Goal: Task Accomplishment & Management: Manage account settings

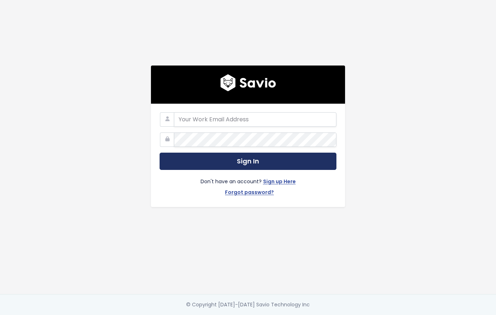
type input "[PERSON_NAME][EMAIL_ADDRESS][DOMAIN_NAME]"
click at [263, 163] on button "Sign In" at bounding box center [248, 161] width 177 height 18
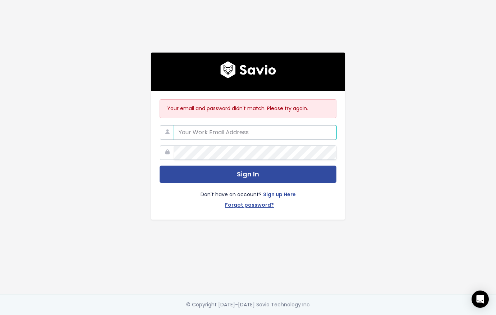
type input "[PERSON_NAME][EMAIL_ADDRESS][DOMAIN_NAME]"
click at [373, 150] on div "Your email and password didn't match. Please try again. [PERSON_NAME][EMAIL_ADD…" at bounding box center [248, 147] width 410 height 294
